Goal: Transaction & Acquisition: Purchase product/service

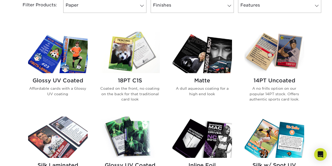
scroll to position [236, 0]
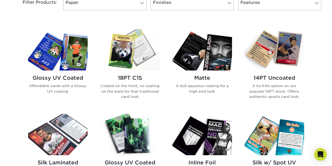
click at [74, 54] on img at bounding box center [58, 49] width 60 height 41
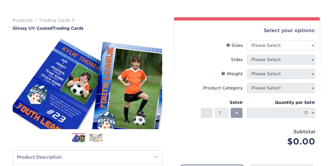
scroll to position [52, 0]
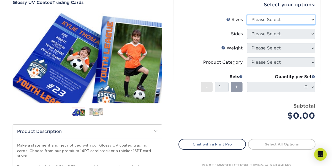
click at [266, 16] on select "Please Select 2.5" x 3.5"" at bounding box center [281, 20] width 68 height 10
select select "2.50x3.50"
click at [247, 15] on select "Please Select 2.5" x 3.5"" at bounding box center [281, 20] width 68 height 10
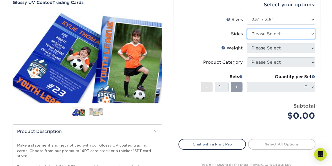
click at [268, 35] on select "Please Select Print Both Sides Print Front Only" at bounding box center [281, 34] width 68 height 10
select select "13abbda7-1d64-4f25-8bb2-c179b224825d"
click at [247, 29] on select "Please Select Print Both Sides Print Front Only" at bounding box center [281, 34] width 68 height 10
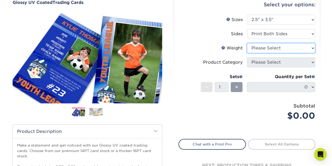
click at [276, 47] on select "Please Select 16PT 14PT 18PT C1S" at bounding box center [281, 48] width 68 height 10
select select "16PT"
click at [247, 43] on select "Please Select 16PT 14PT 18PT C1S" at bounding box center [281, 48] width 68 height 10
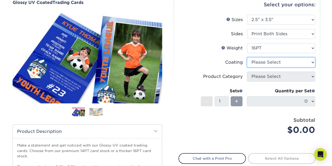
click at [273, 64] on select at bounding box center [281, 62] width 68 height 10
select select "ae367451-b2b8-45df-a344-0f05b6a12993"
click at [247, 57] on select at bounding box center [281, 62] width 68 height 10
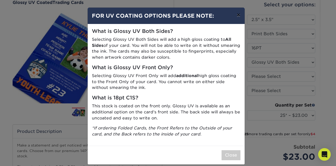
click at [235, 15] on button "×" at bounding box center [238, 15] width 12 height 15
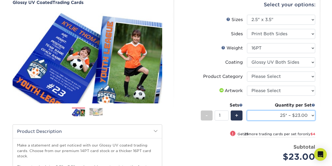
click at [286, 118] on select "25* – $23.00 50* – $27.00 75* – $33.00 100* – $37.00 250* – $47.00 500 – $58.00…" at bounding box center [281, 115] width 68 height 10
click at [285, 124] on div "Quantity per Set 25* – $23.00 50* – $27.00 75* – $33.00 100* – $37.00 250* – $4…" at bounding box center [281, 114] width 68 height 24
